Goal: Download file/media

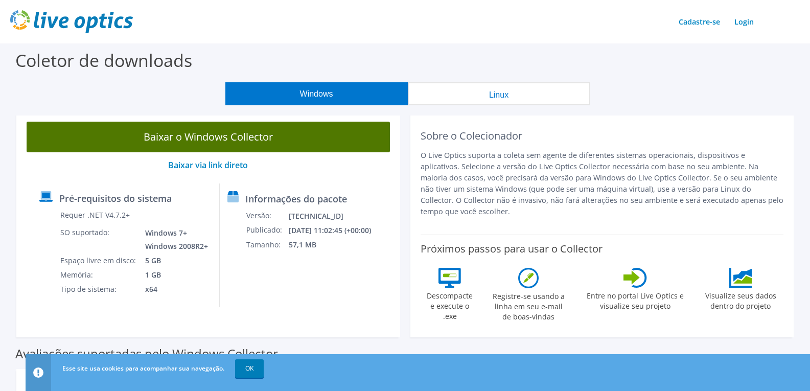
click at [271, 141] on font "Baixar o Windows Collector" at bounding box center [208, 137] width 129 height 14
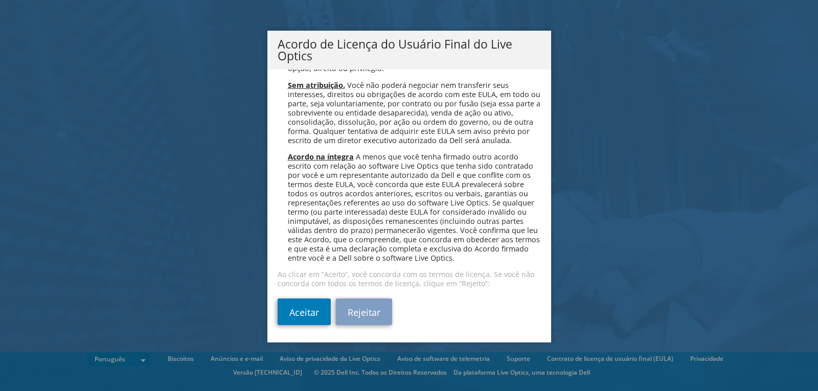
scroll to position [4108, 0]
click at [298, 309] on font "Aceitar" at bounding box center [304, 313] width 30 height 12
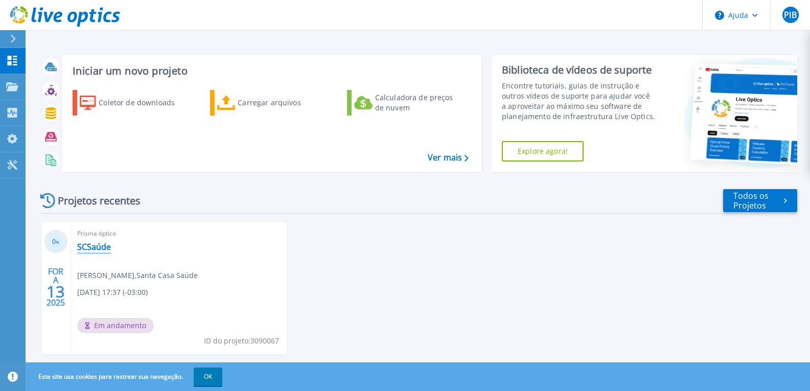
click at [89, 246] on font "SCSaúde" at bounding box center [94, 246] width 34 height 11
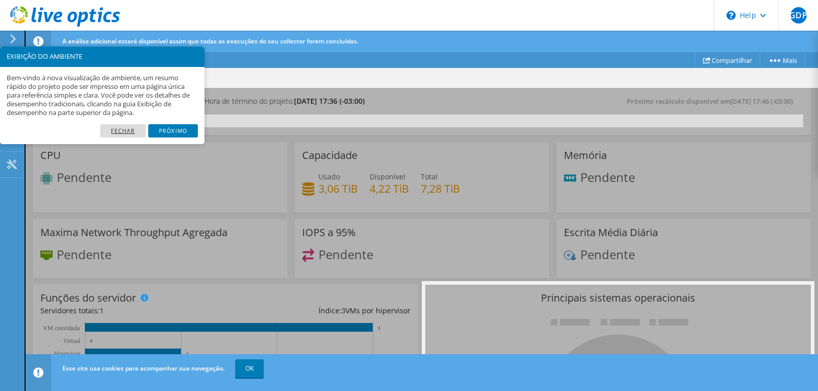
click at [123, 128] on link "Fechar" at bounding box center [123, 130] width 46 height 13
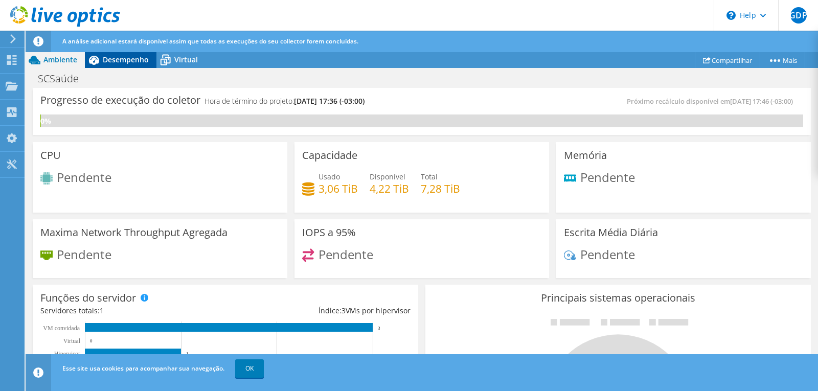
click at [126, 61] on span "Desempenho" at bounding box center [126, 60] width 46 height 10
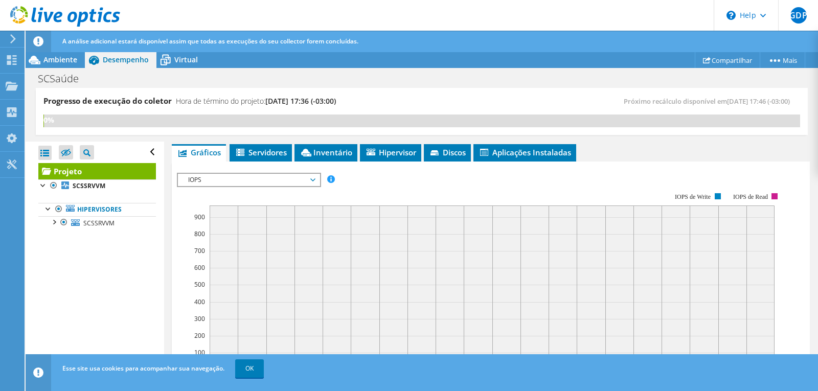
scroll to position [153, 0]
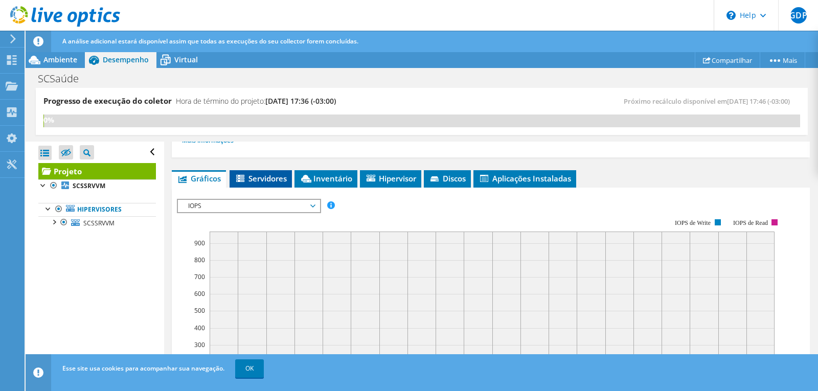
click at [253, 176] on span "Servidores" at bounding box center [261, 178] width 52 height 10
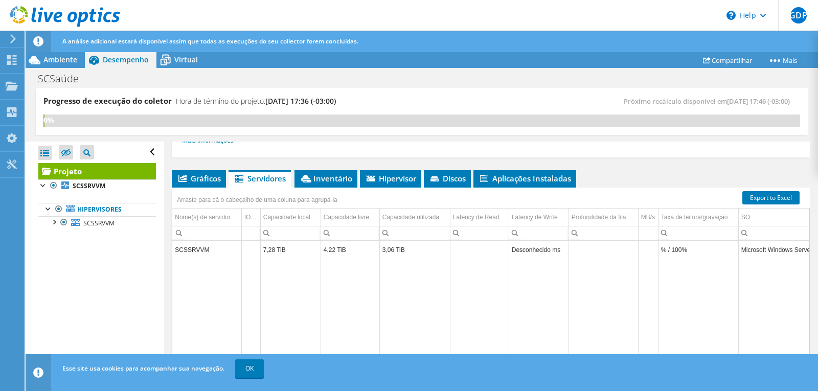
click at [84, 101] on h3 "Progresso de execução do coletor" at bounding box center [107, 101] width 128 height 0
